Goal: Information Seeking & Learning: Understand process/instructions

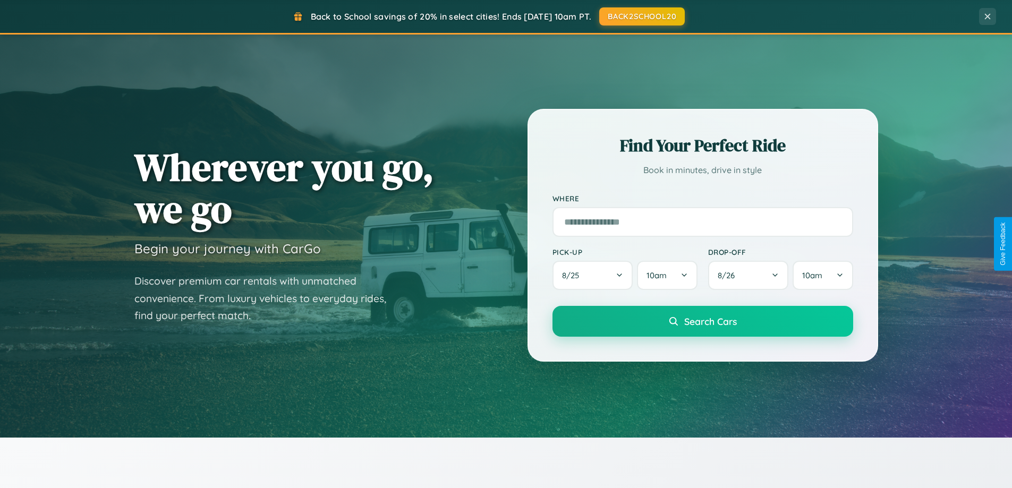
scroll to position [458, 0]
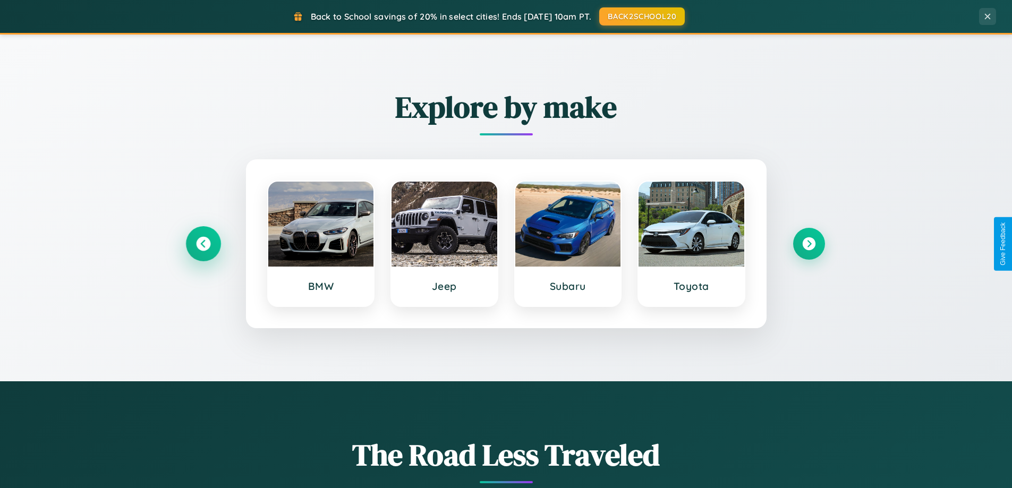
click at [203, 244] on icon at bounding box center [203, 244] width 14 height 14
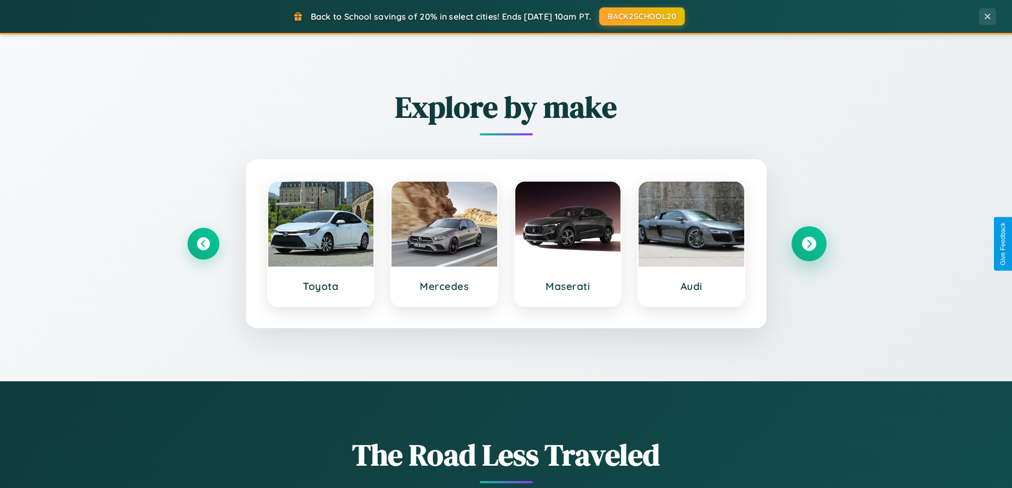
click at [808, 244] on icon at bounding box center [809, 244] width 14 height 14
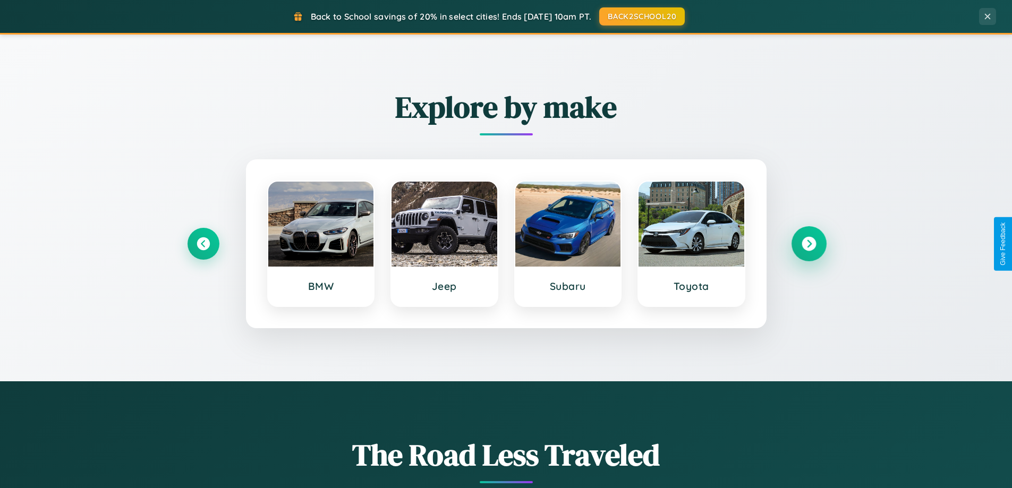
click at [808, 244] on icon at bounding box center [809, 244] width 14 height 14
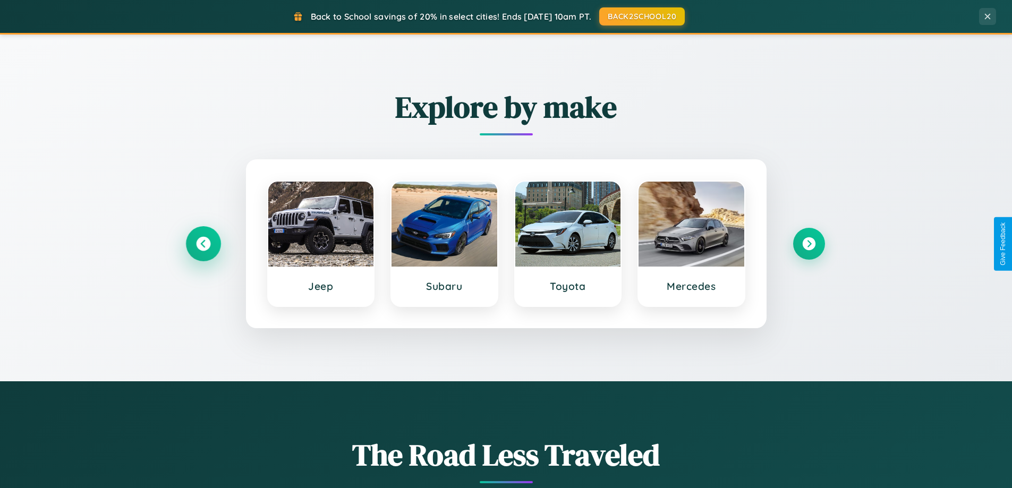
click at [203, 244] on icon at bounding box center [203, 244] width 14 height 14
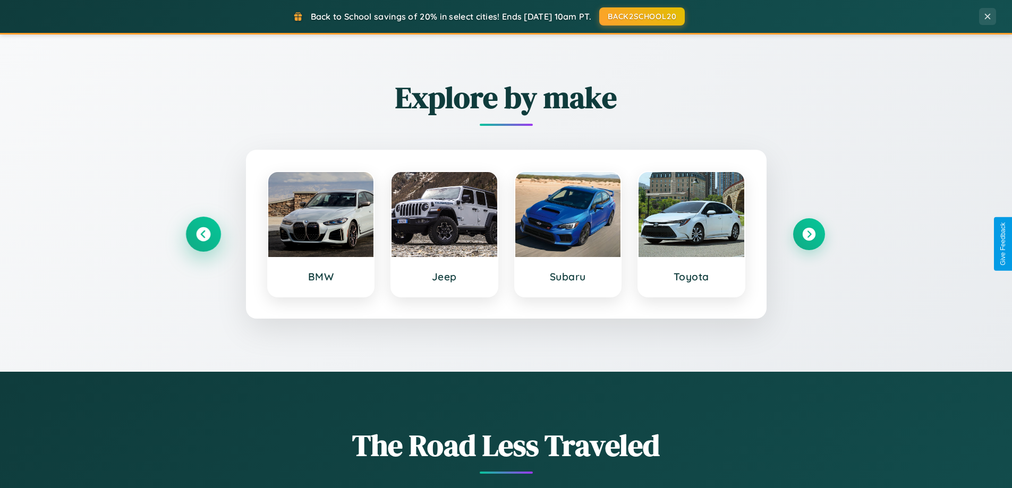
scroll to position [731, 0]
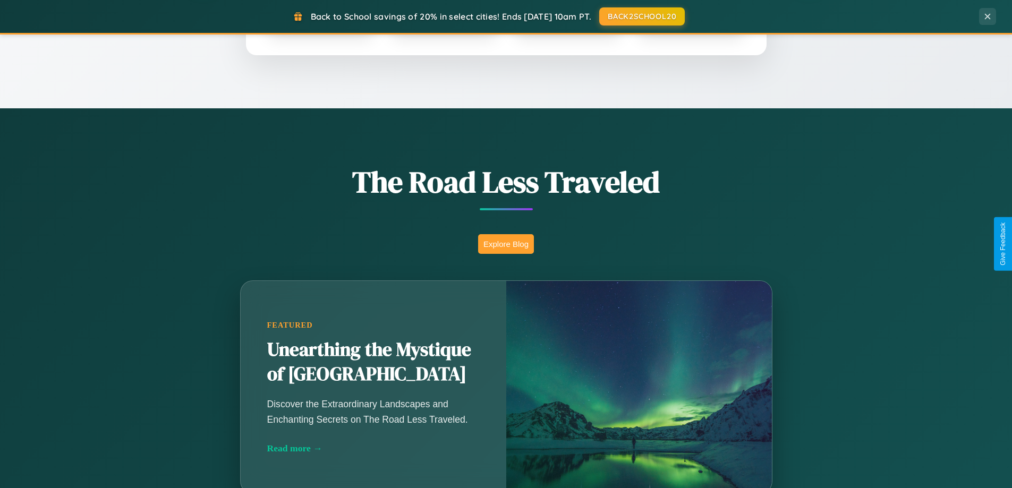
click at [506, 244] on button "Explore Blog" at bounding box center [506, 244] width 56 height 20
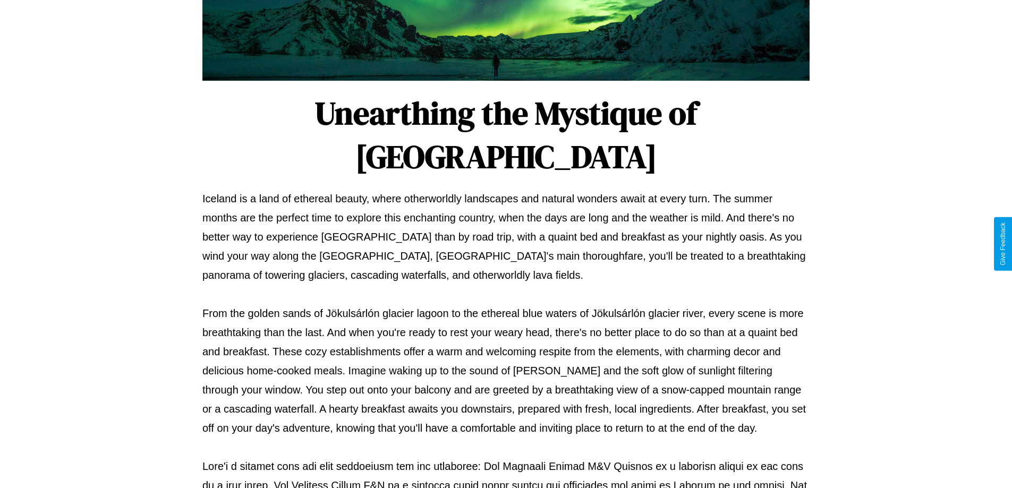
scroll to position [344, 0]
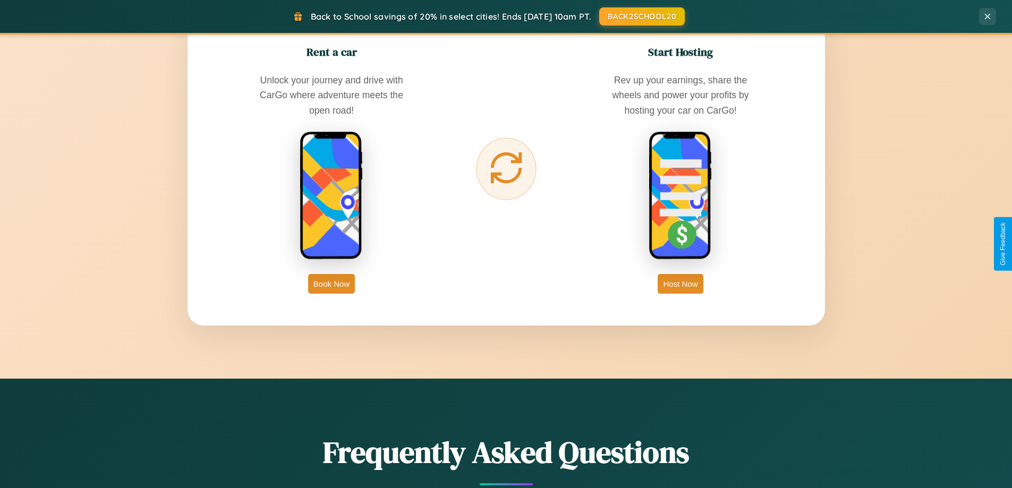
scroll to position [1707, 0]
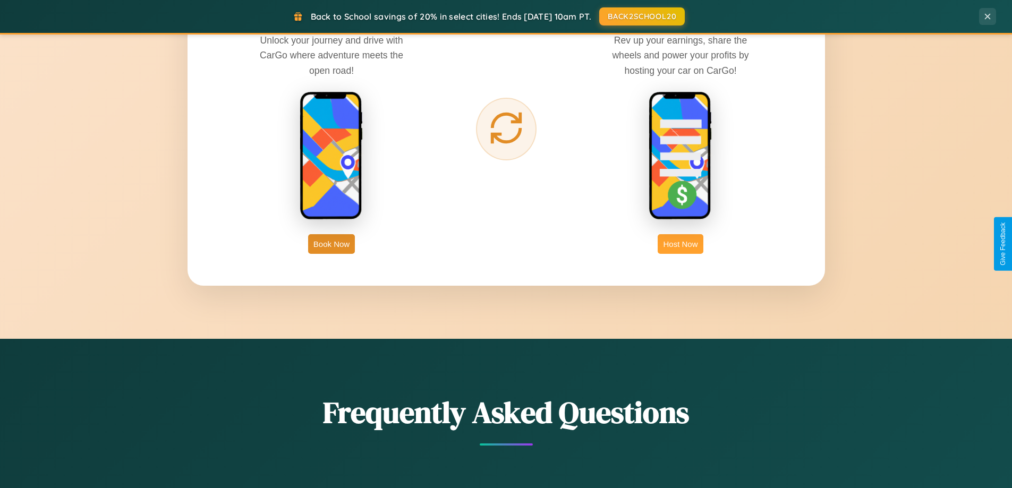
click at [680, 244] on button "Host Now" at bounding box center [680, 244] width 45 height 20
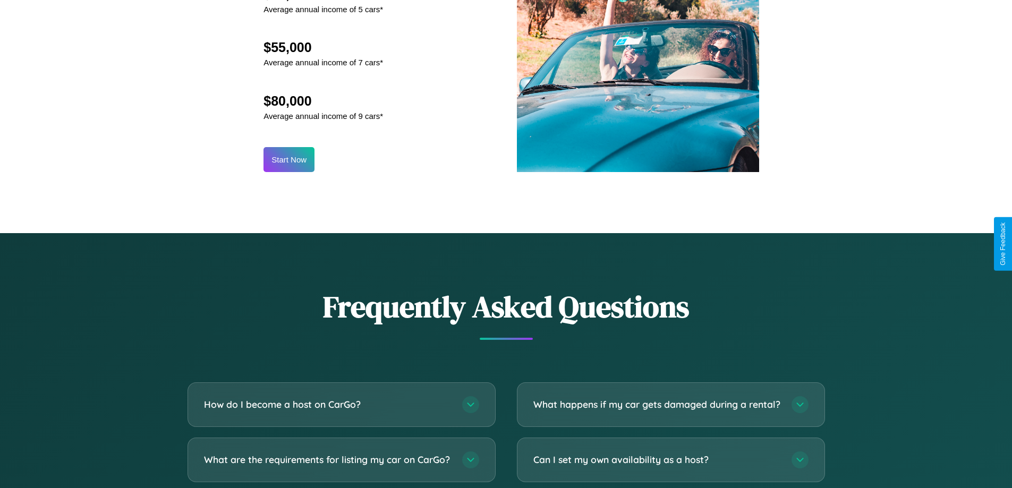
scroll to position [1436, 0]
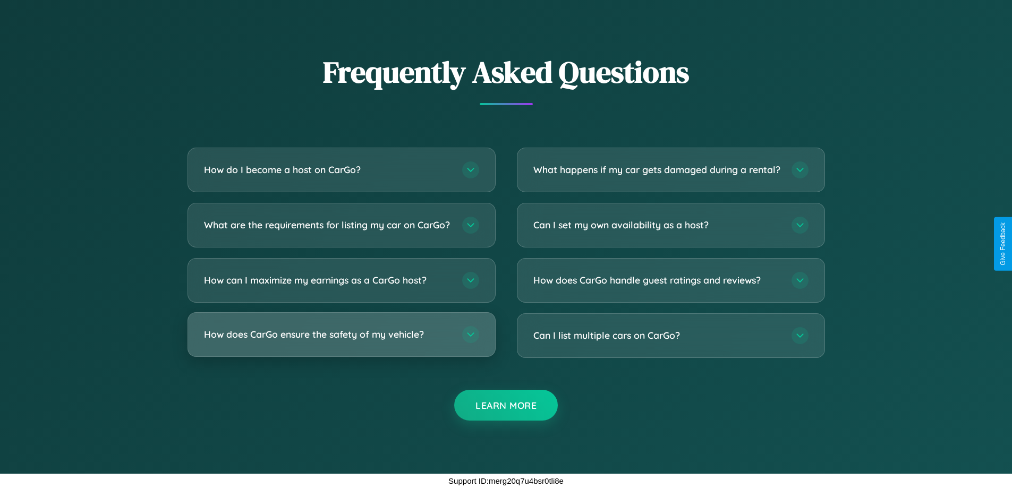
click at [341, 335] on h3 "How does CarGo ensure the safety of my vehicle?" at bounding box center [328, 334] width 248 height 13
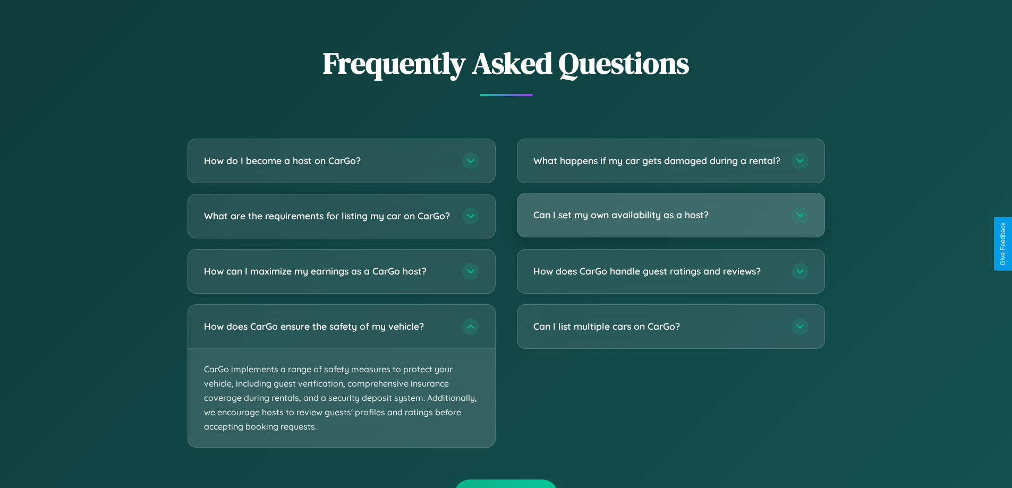
click at [670, 222] on h3 "Can I set my own availability as a host?" at bounding box center [657, 214] width 248 height 13
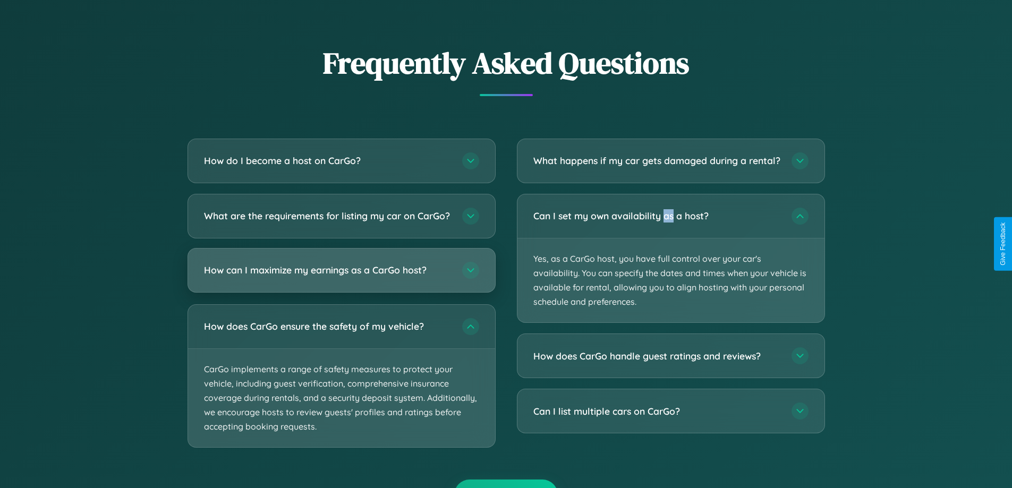
click at [341, 277] on h3 "How can I maximize my earnings as a CarGo host?" at bounding box center [328, 269] width 248 height 13
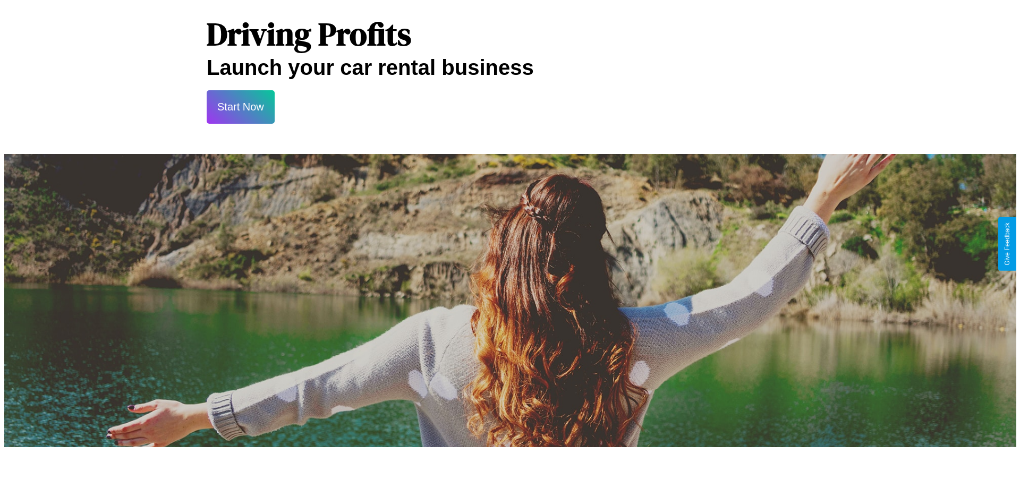
scroll to position [0, 0]
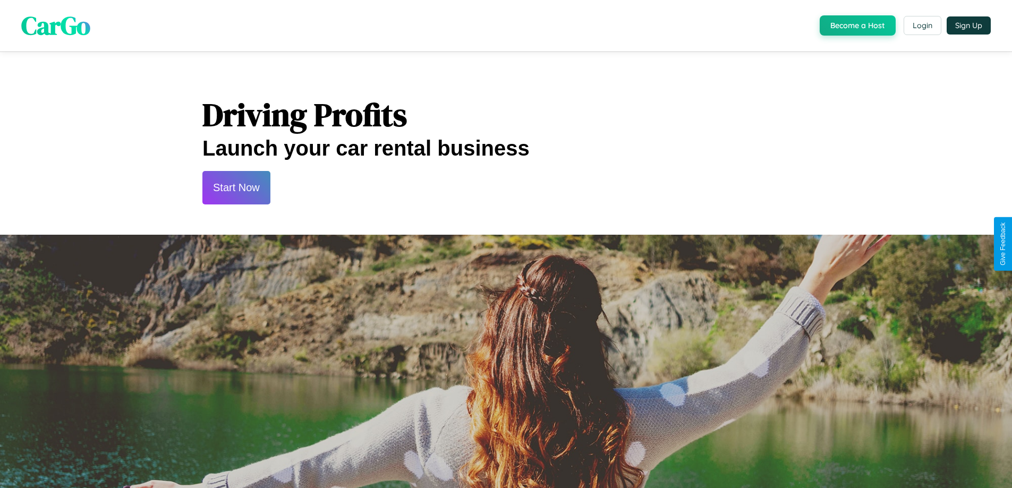
click at [236, 188] on button "Start Now" at bounding box center [236, 187] width 68 height 33
